Goal: Check status: Check status

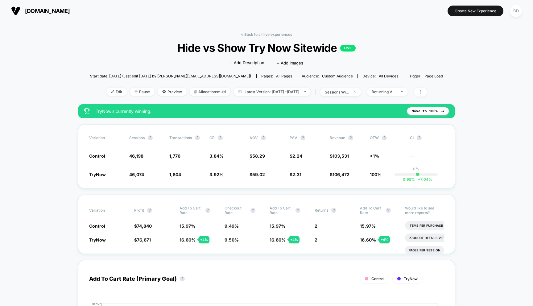
click at [290, 92] on span "Latest Version: Oct 6, 2025 - Oct 7, 2025" at bounding box center [271, 92] width 77 height 8
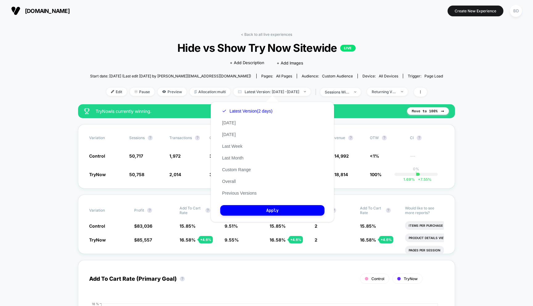
click at [236, 172] on div "Latest Version (2 days) Today Yesterday Last Week Last Month Custom Range Overa…" at bounding box center [247, 152] width 54 height 94
click at [237, 170] on button "Custom Range" at bounding box center [236, 170] width 32 height 6
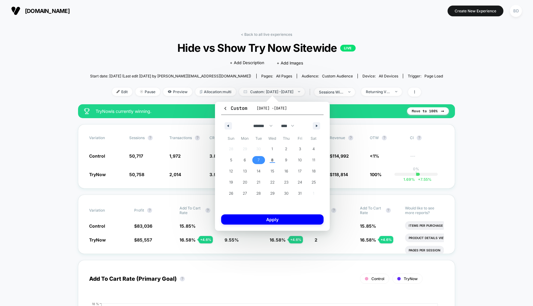
click at [258, 160] on span "7" at bounding box center [258, 159] width 2 height 11
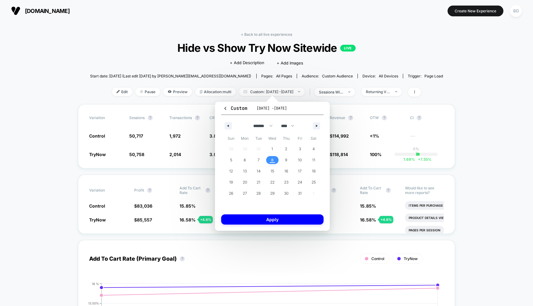
click at [274, 160] on span "8" at bounding box center [272, 160] width 14 height 8
click at [270, 219] on button "Apply" at bounding box center [272, 219] width 102 height 10
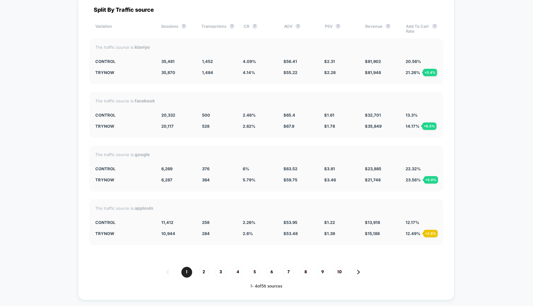
scroll to position [1699, 0]
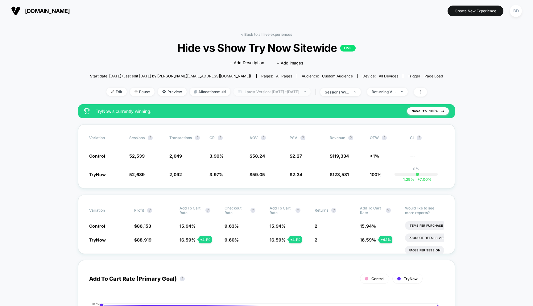
click at [281, 92] on span "Latest Version: [DATE] - [DATE]" at bounding box center [271, 92] width 77 height 8
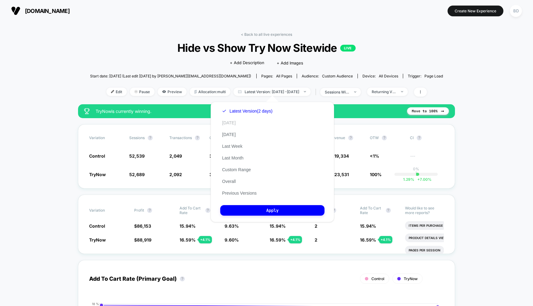
click at [233, 121] on button "[DATE]" at bounding box center [228, 123] width 17 height 6
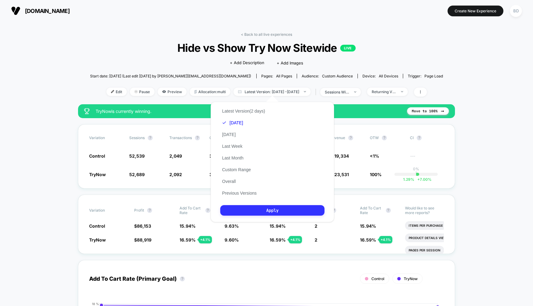
click at [273, 208] on button "Apply" at bounding box center [272, 210] width 104 height 10
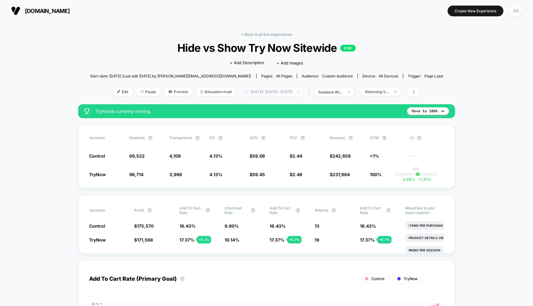
click at [264, 91] on span "[DATE]: [DATE] - [DATE]" at bounding box center [272, 92] width 64 height 8
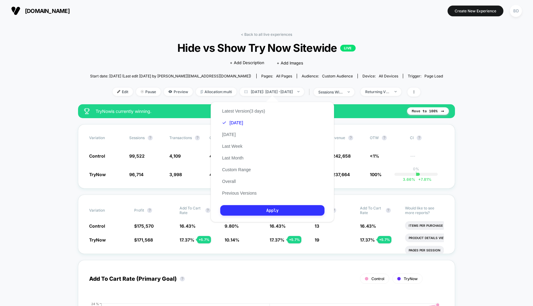
click at [268, 208] on button "Apply" at bounding box center [272, 210] width 104 height 10
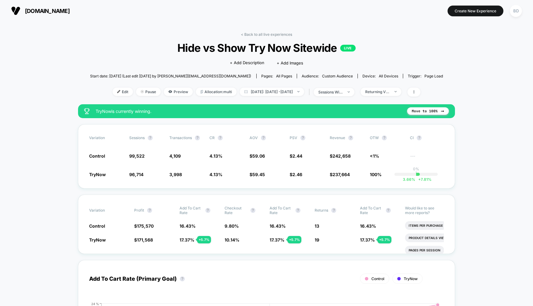
click at [281, 102] on div "< Back to all live experiences Hide vs Show Try Now Sitewide LIVE Click to edit…" at bounding box center [266, 68] width 353 height 72
click at [289, 90] on span "[DATE]: [DATE] - [DATE]" at bounding box center [272, 92] width 64 height 8
select select "*"
select select "****"
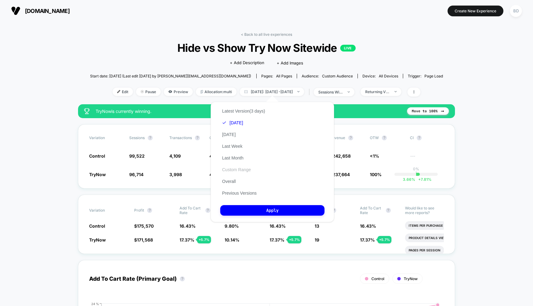
click at [233, 168] on button "Custom Range" at bounding box center [236, 170] width 32 height 6
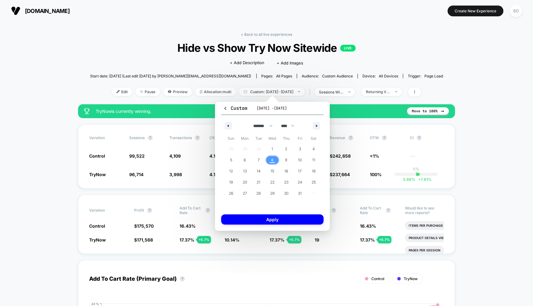
click at [274, 157] on span "8" at bounding box center [272, 160] width 14 height 8
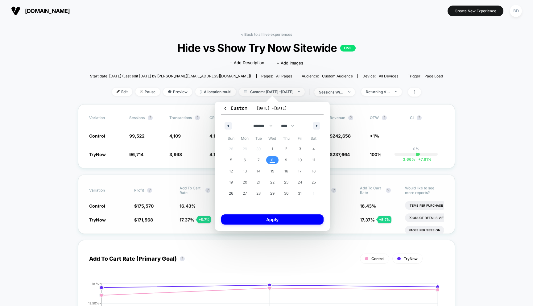
click at [274, 221] on button "Apply" at bounding box center [272, 219] width 102 height 10
